Goal: Find specific page/section: Find specific page/section

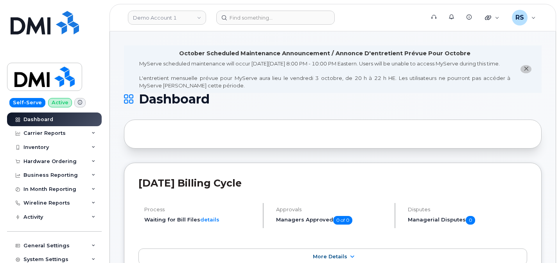
click at [157, 15] on link "Demo Account 1" at bounding box center [167, 18] width 78 height 14
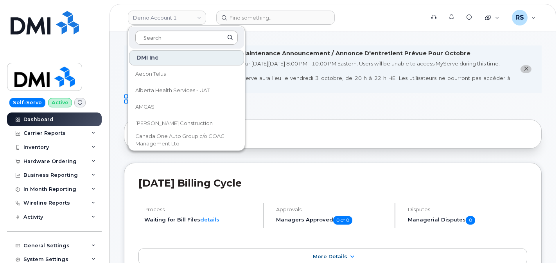
click at [153, 38] on input at bounding box center [186, 38] width 103 height 14
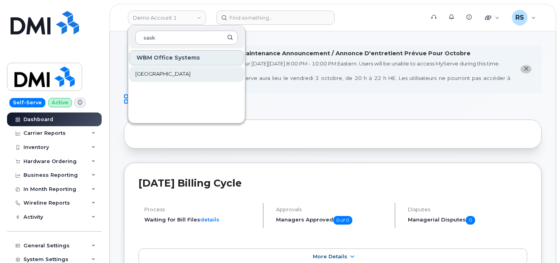
type input "sask"
click at [159, 74] on span "[GEOGRAPHIC_DATA]" at bounding box center [162, 74] width 55 height 8
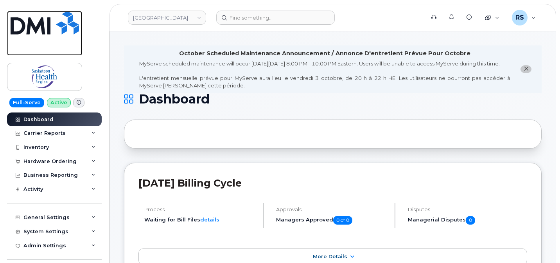
click at [20, 52] on link at bounding box center [44, 33] width 75 height 45
